Goal: Information Seeking & Learning: Learn about a topic

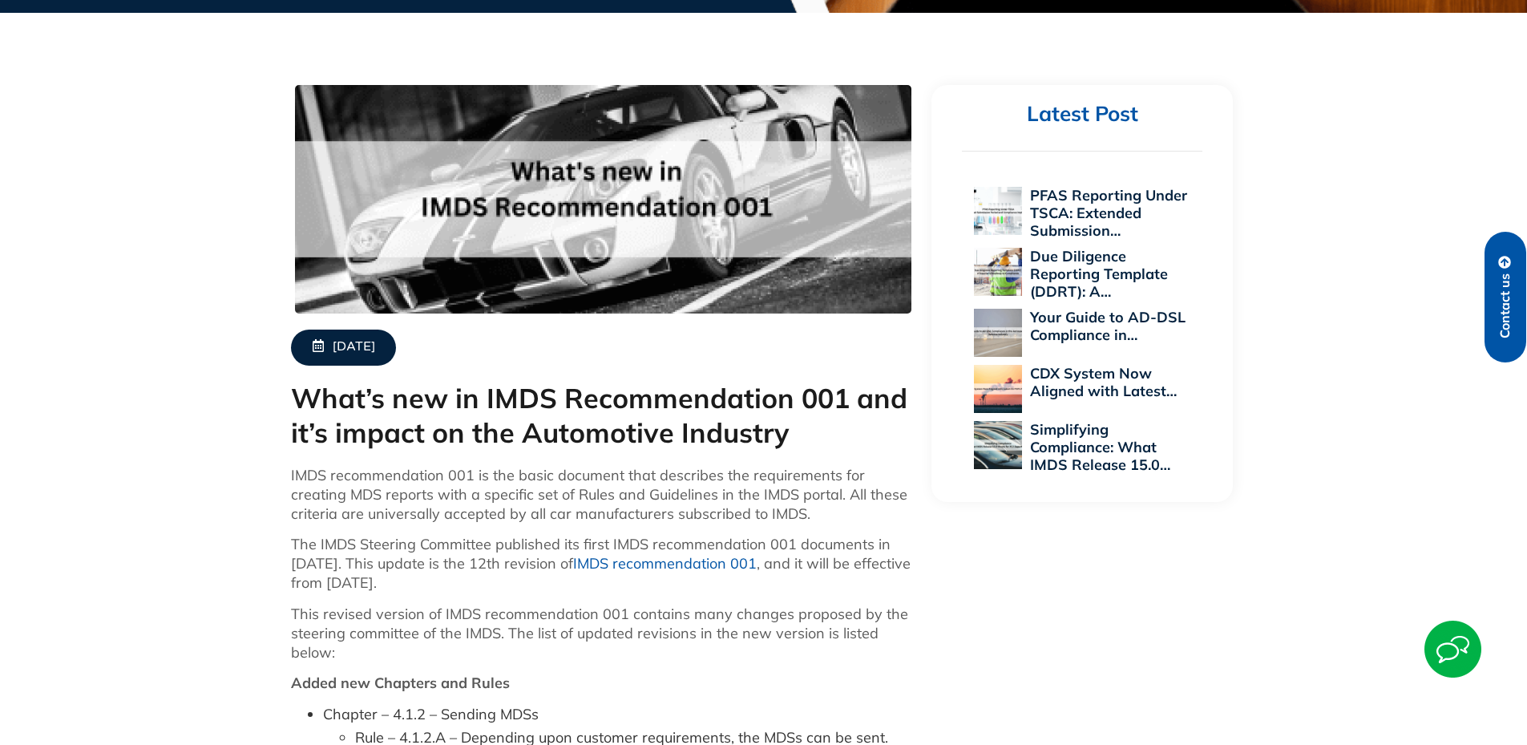
scroll to position [481, 0]
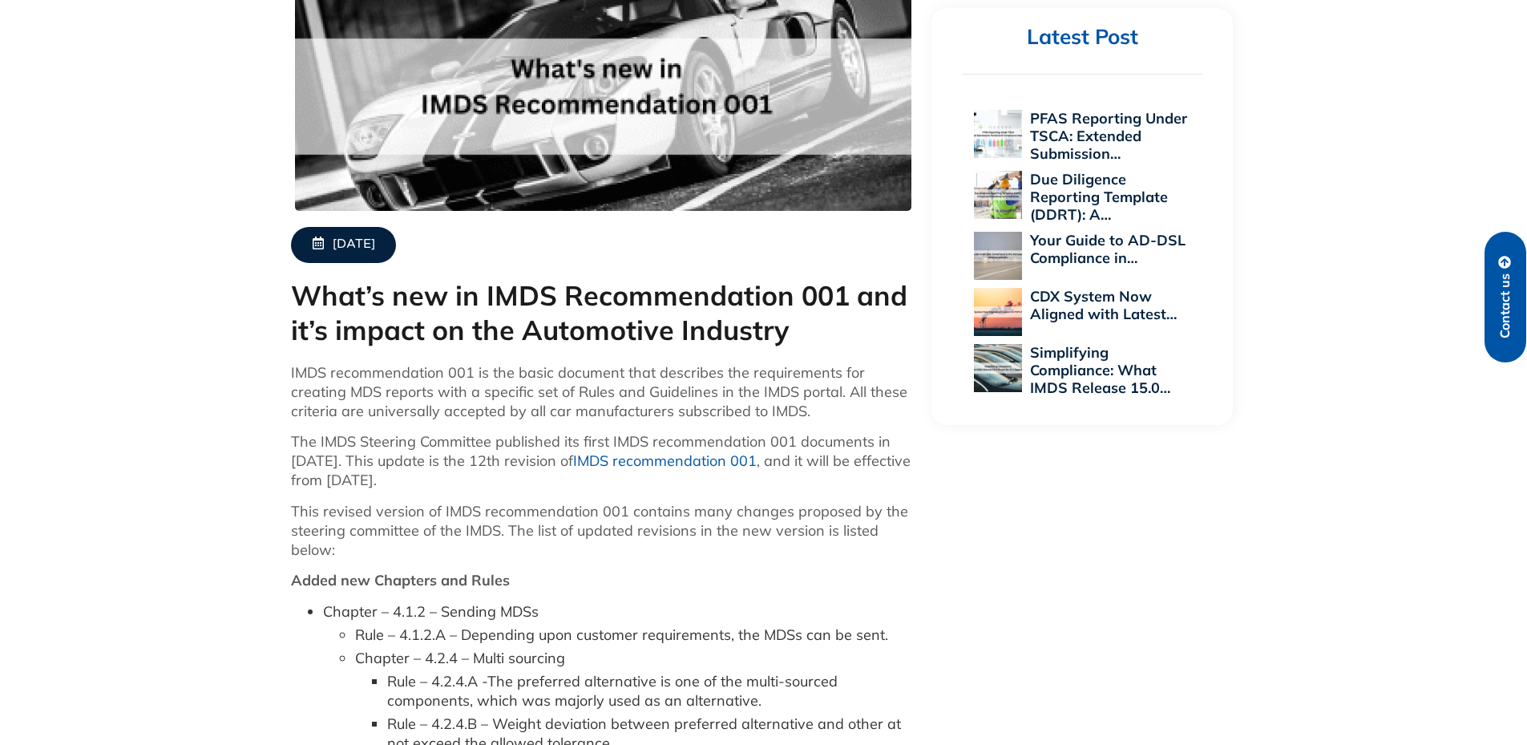
click at [715, 463] on link "IMDS recommendation 001" at bounding box center [665, 460] width 184 height 18
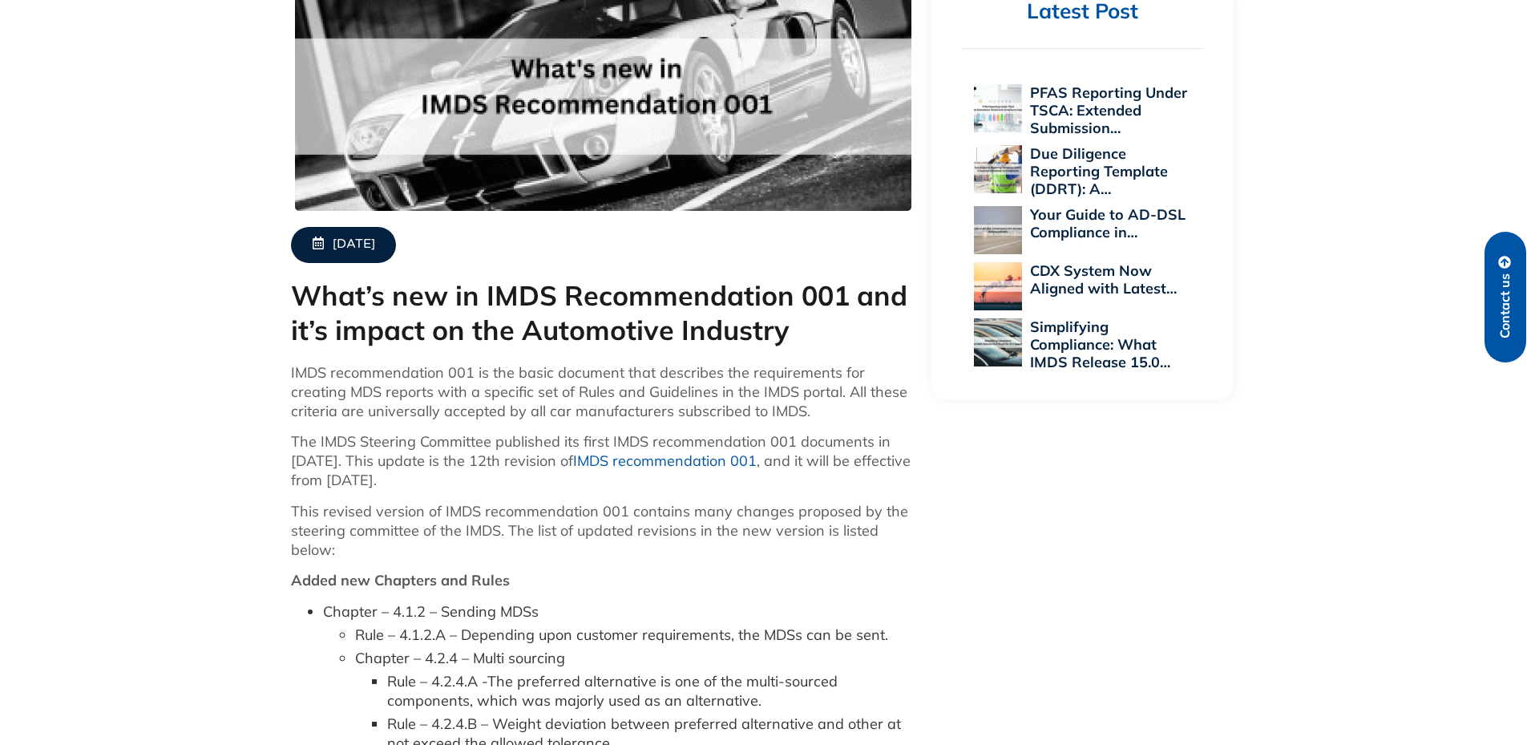
scroll to position [481, 0]
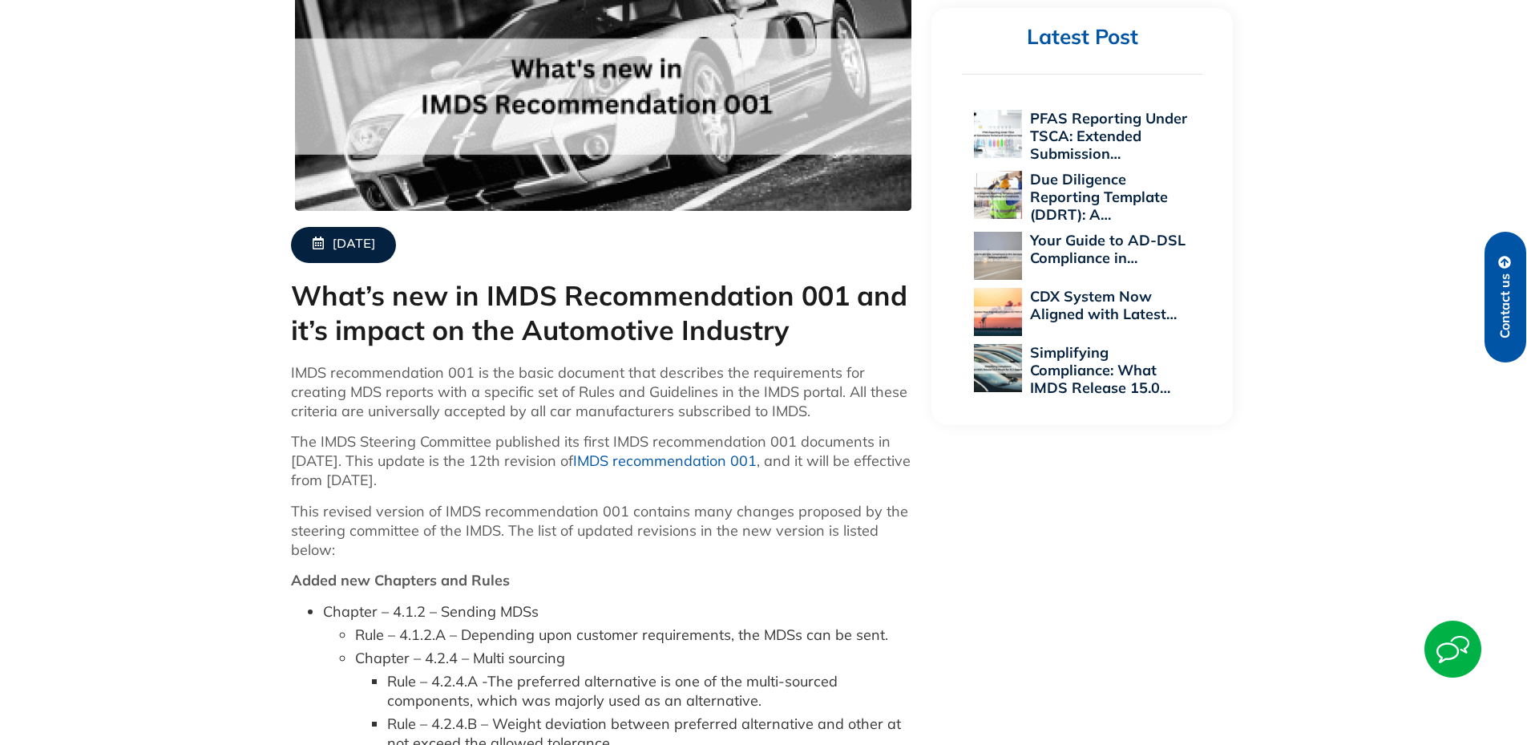
drag, startPoint x: 610, startPoint y: 460, endPoint x: 793, endPoint y: 456, distance: 182.8
click at [793, 456] on p "The IMDS Steering Committee published its first IMDS recommendation 001 documen…" at bounding box center [603, 461] width 625 height 58
